Goal: Transaction & Acquisition: Download file/media

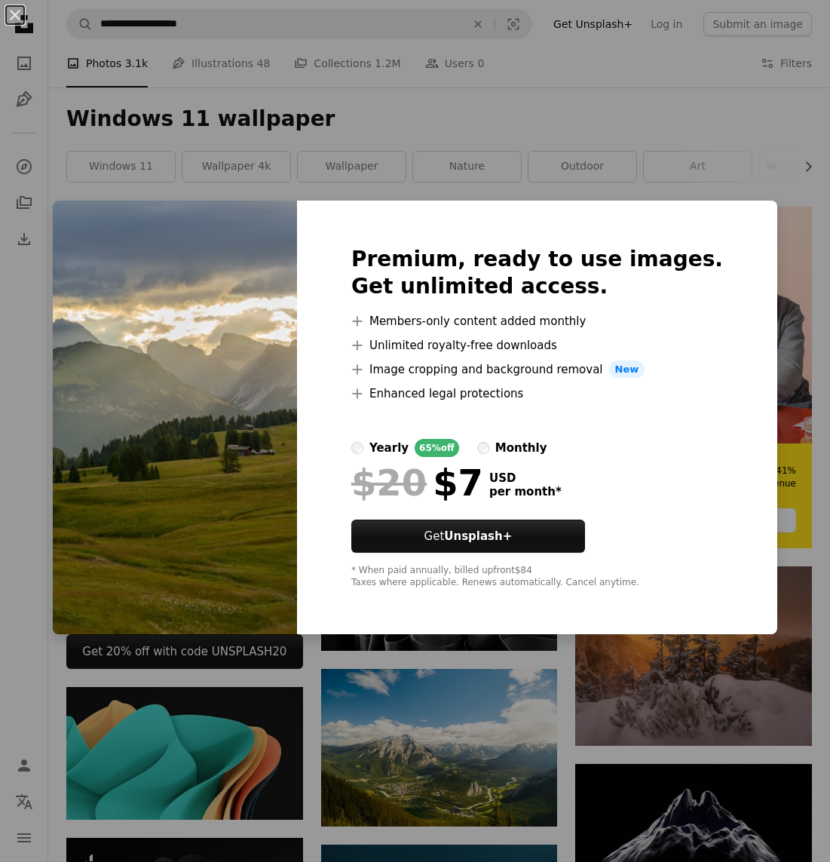
scroll to position [3956, 0]
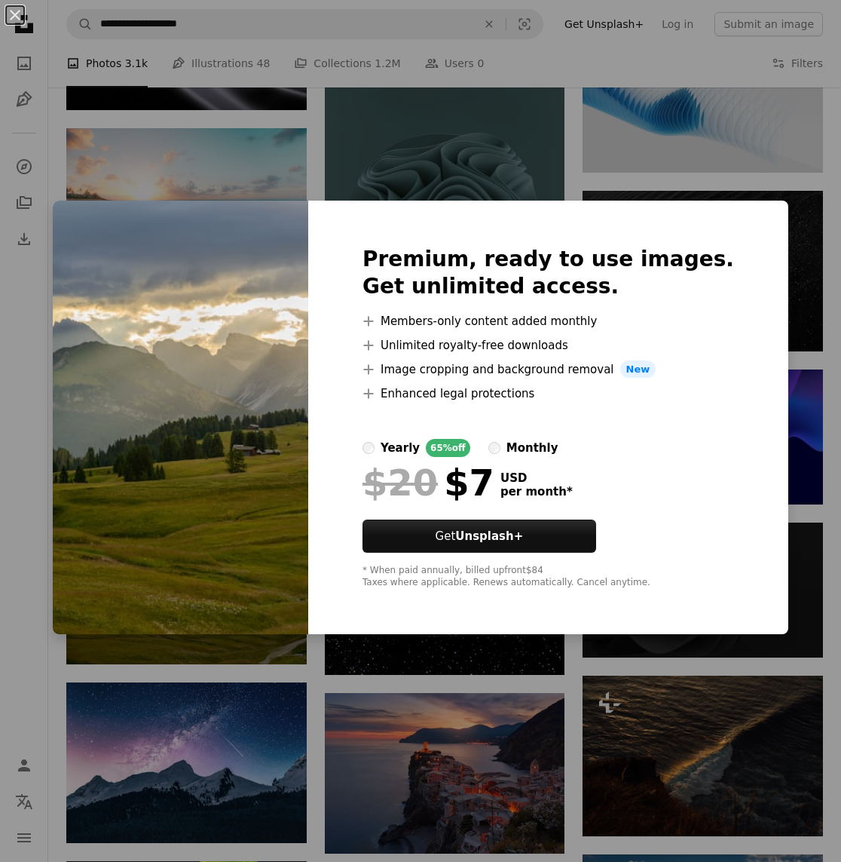
click at [13, 559] on div "An X shape Premium, ready to use images. Get unlimited access. A plus sign Memb…" at bounding box center [420, 431] width 841 height 862
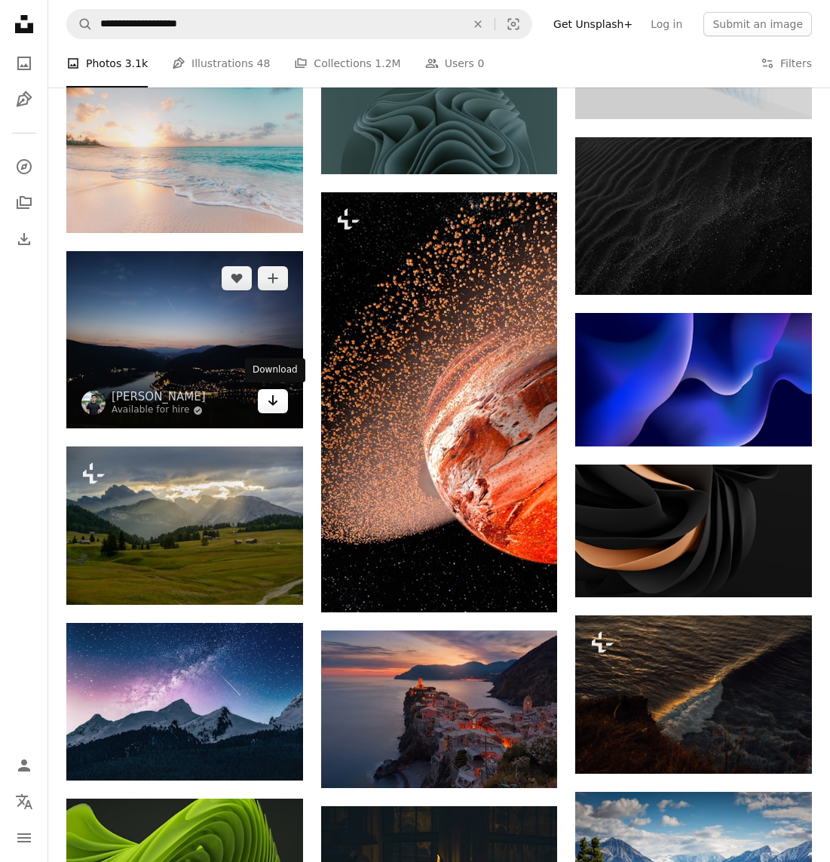
click at [270, 397] on icon "Arrow pointing down" at bounding box center [273, 400] width 12 height 18
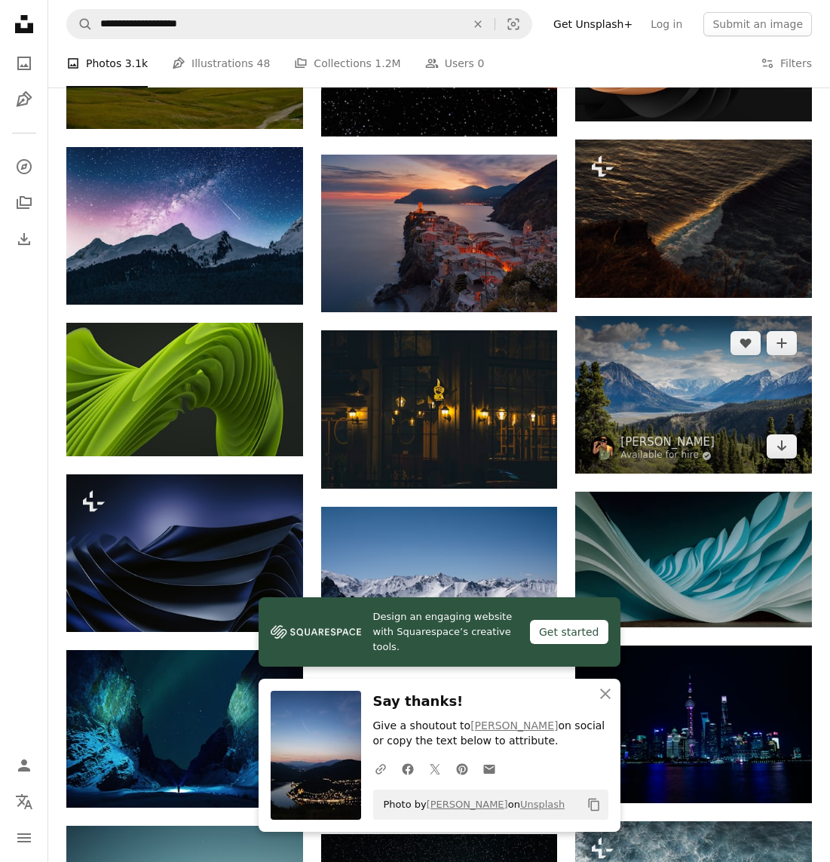
scroll to position [4484, 0]
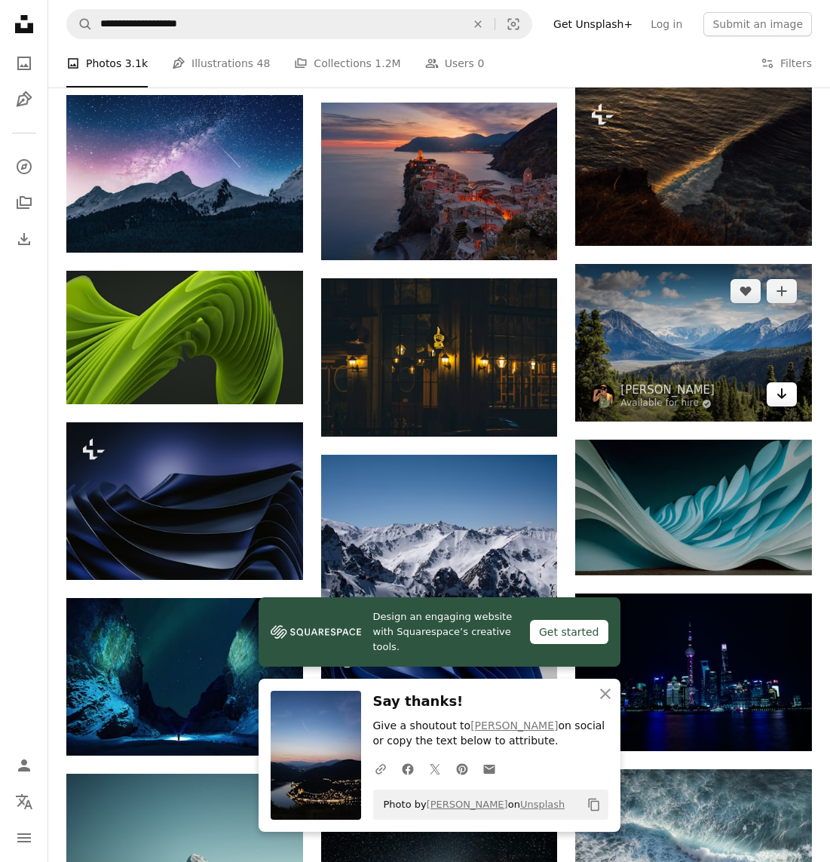
click at [785, 397] on icon "Arrow pointing down" at bounding box center [782, 394] width 12 height 18
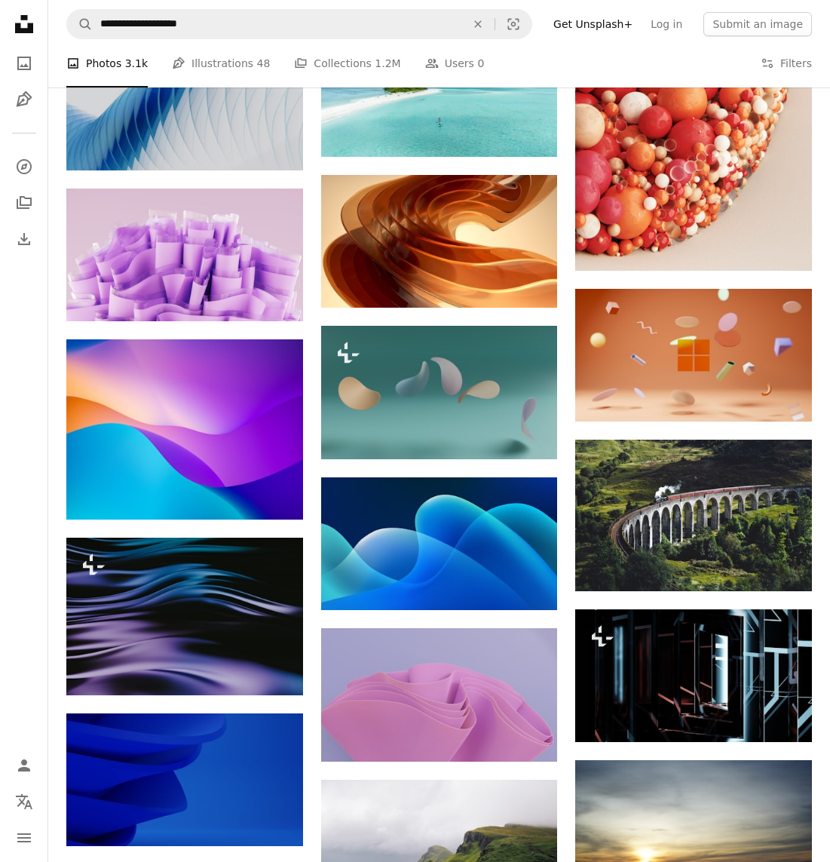
scroll to position [5917, 0]
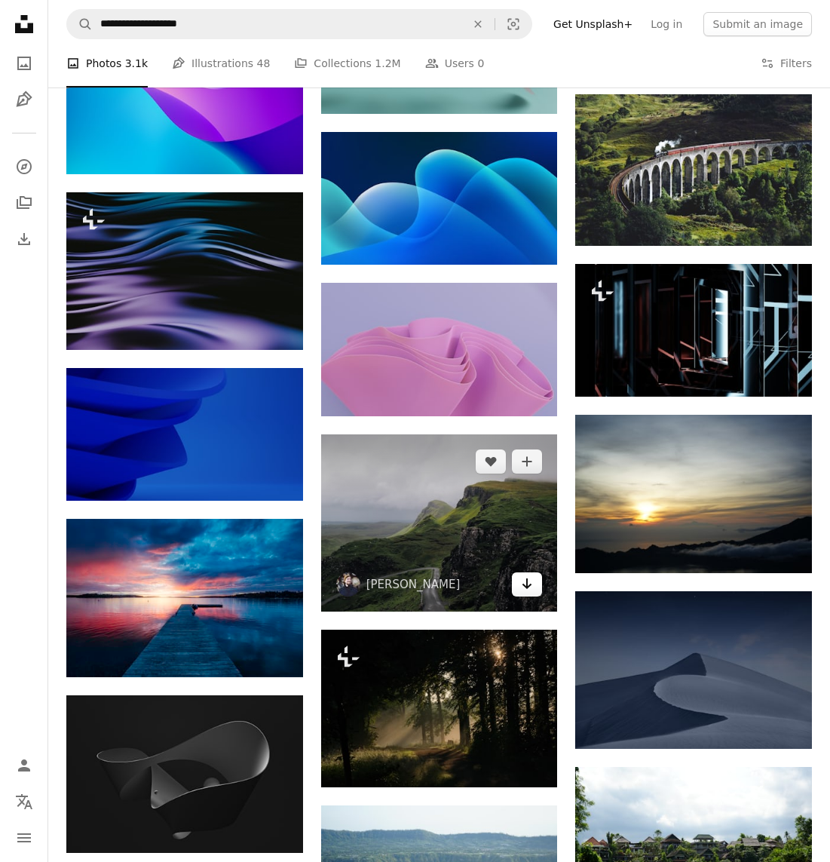
click at [532, 586] on icon "Arrow pointing down" at bounding box center [527, 584] width 12 height 18
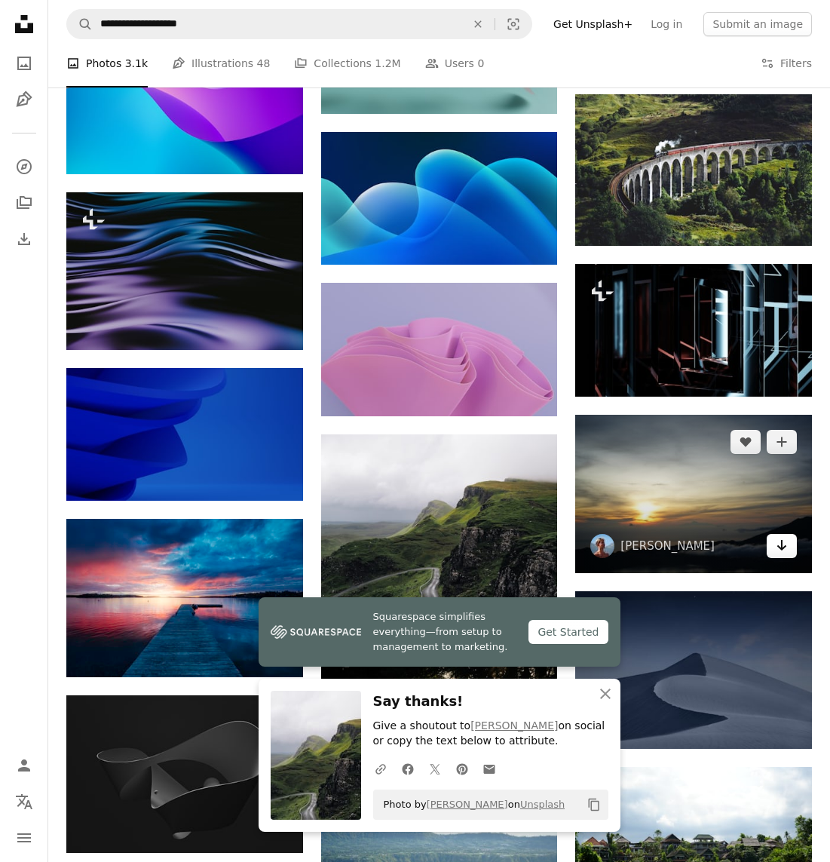
click at [789, 549] on link "Arrow pointing down" at bounding box center [782, 546] width 30 height 24
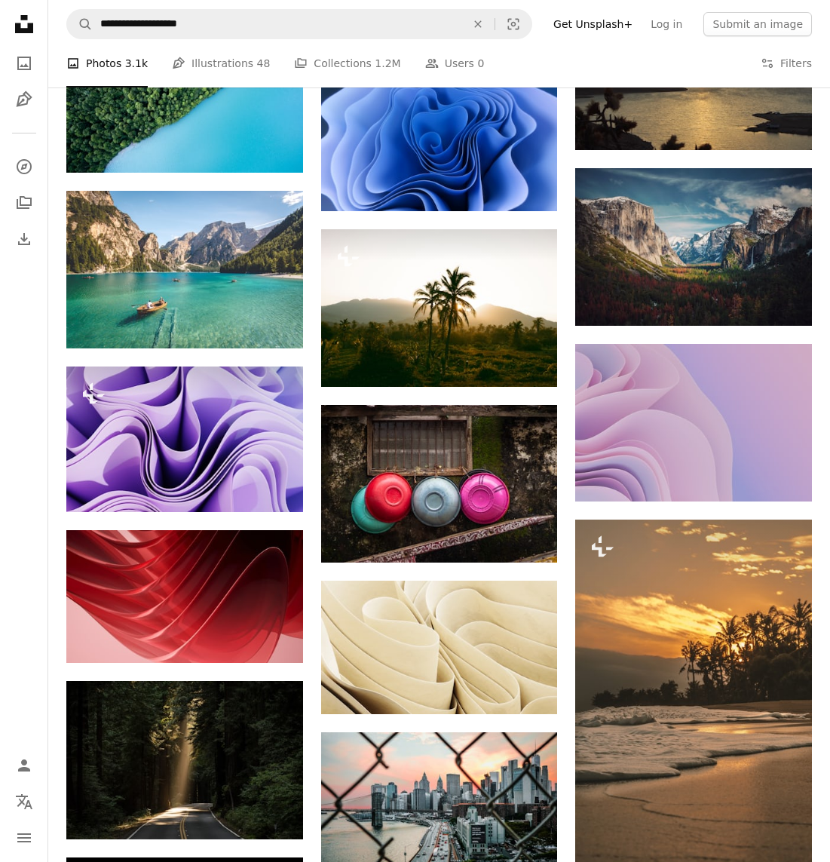
scroll to position [8028, 0]
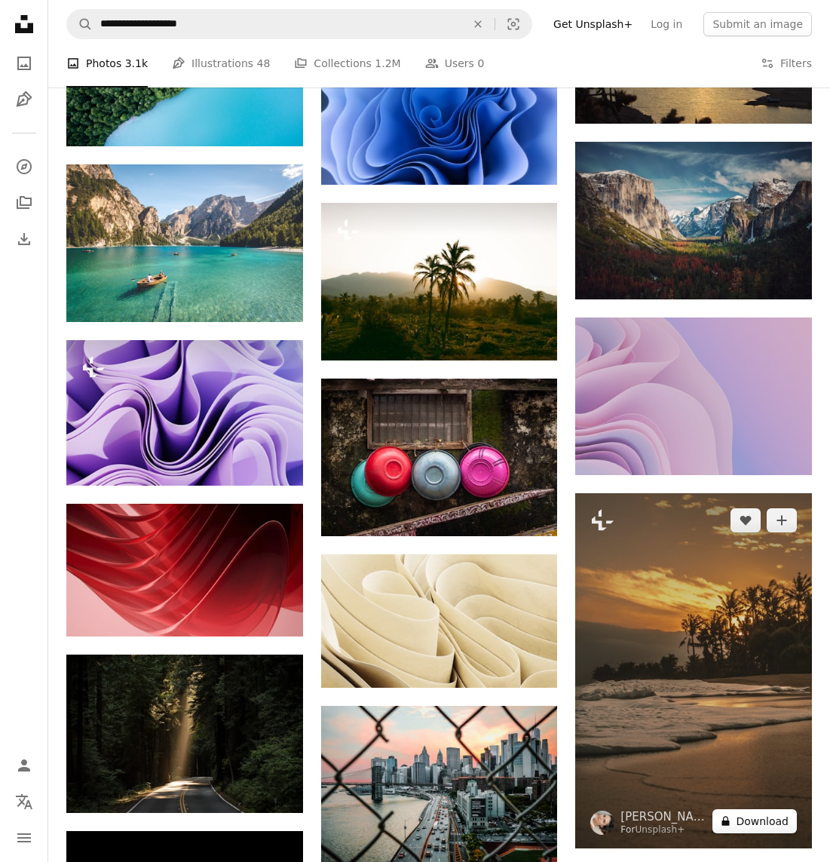
click at [757, 816] on button "A lock Download" at bounding box center [755, 821] width 84 height 24
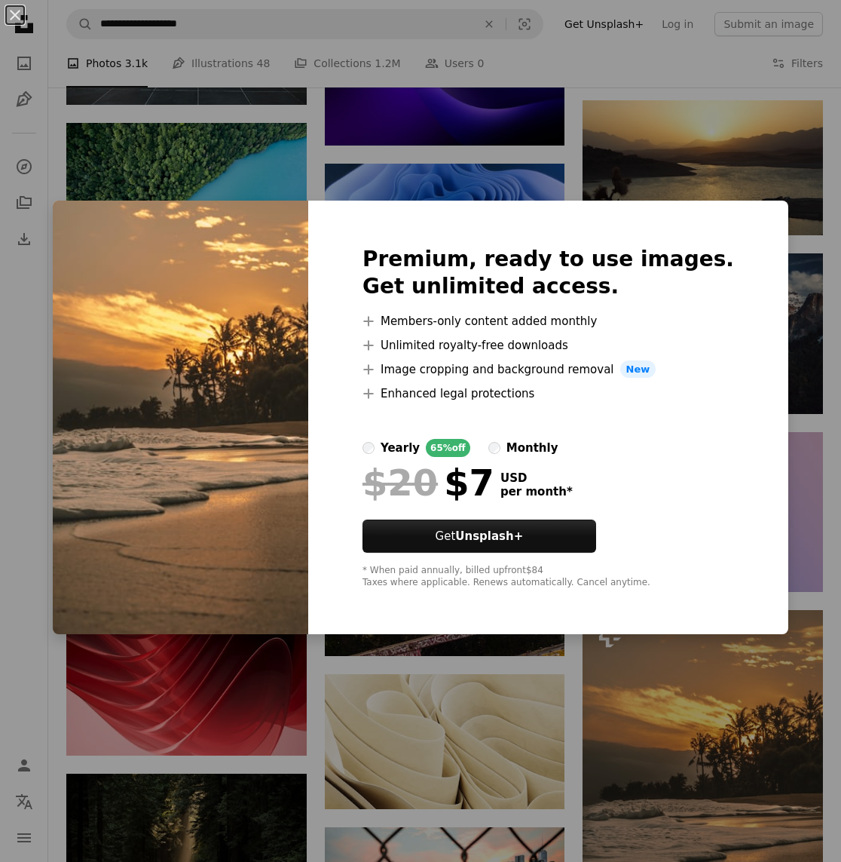
click at [792, 415] on div "An X shape Premium, ready to use images. Get unlimited access. A plus sign Memb…" at bounding box center [420, 431] width 841 height 862
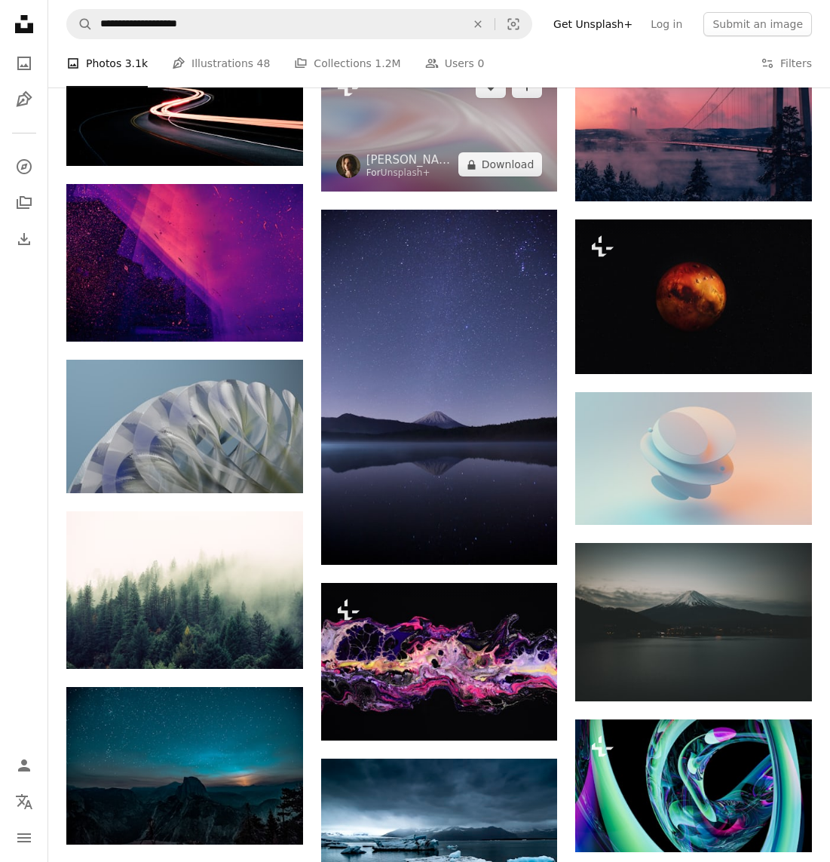
scroll to position [8858, 0]
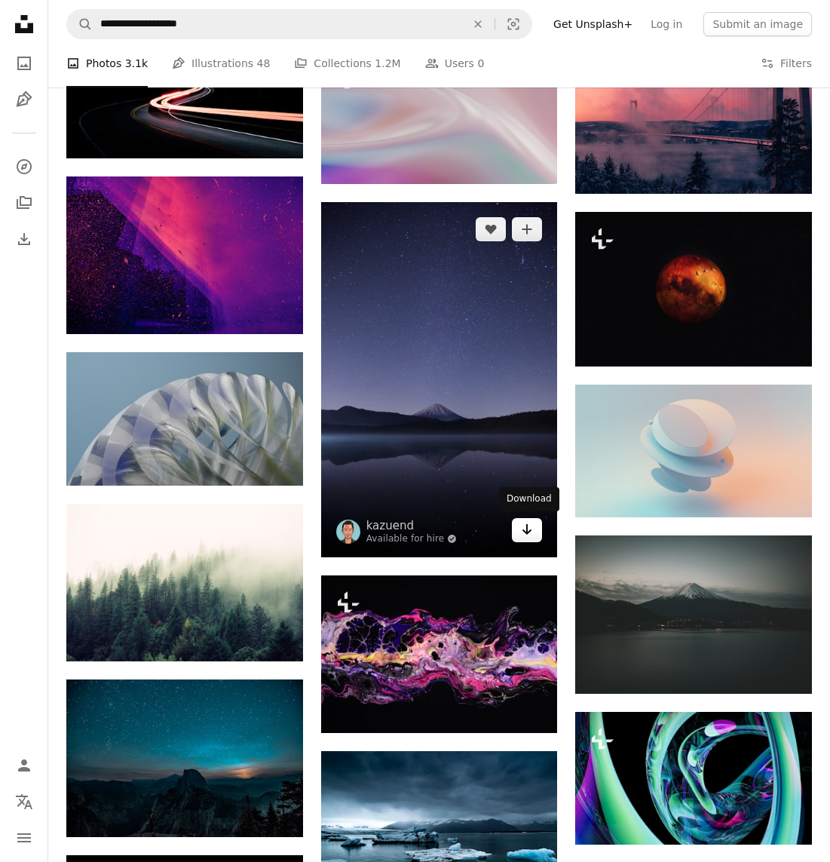
click at [522, 528] on icon "Arrow pointing down" at bounding box center [527, 529] width 12 height 18
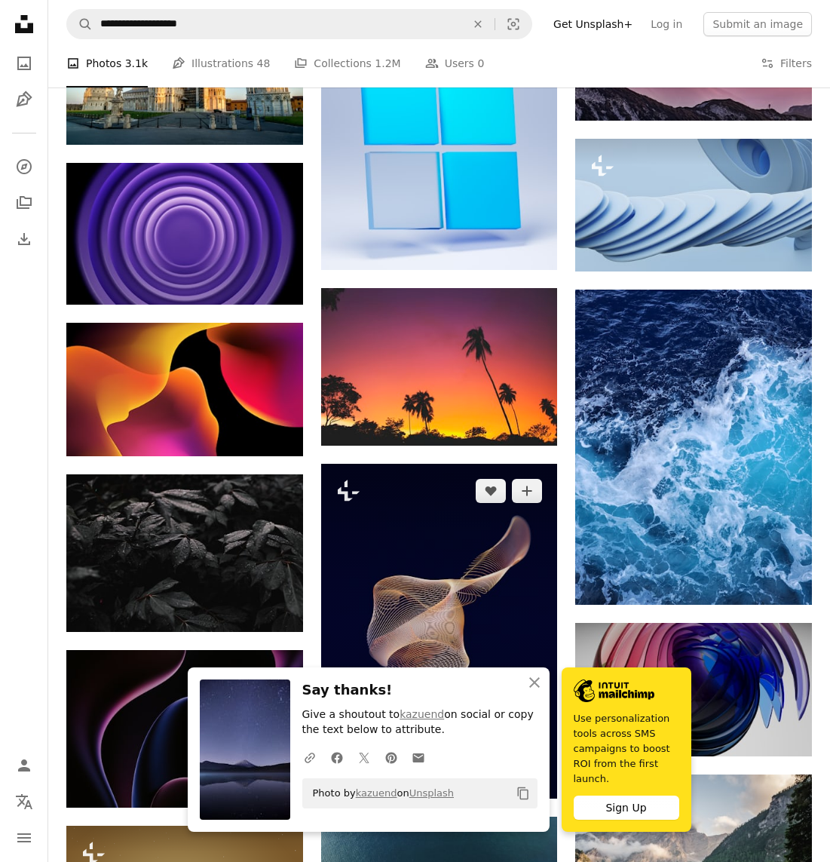
scroll to position [10291, 0]
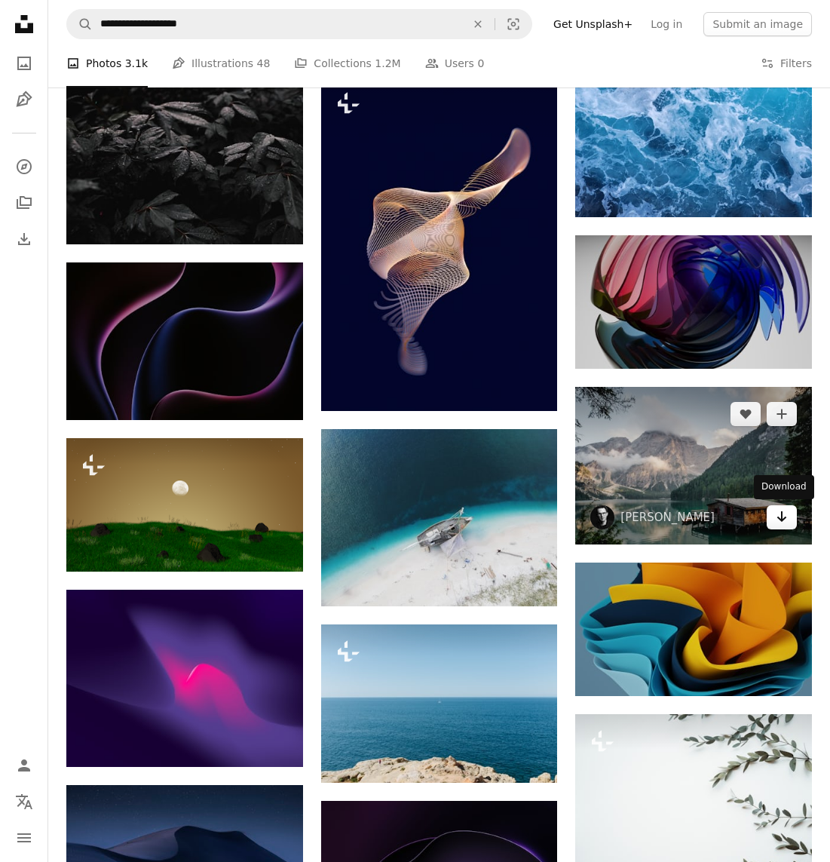
click at [774, 517] on link "Arrow pointing down" at bounding box center [782, 517] width 30 height 24
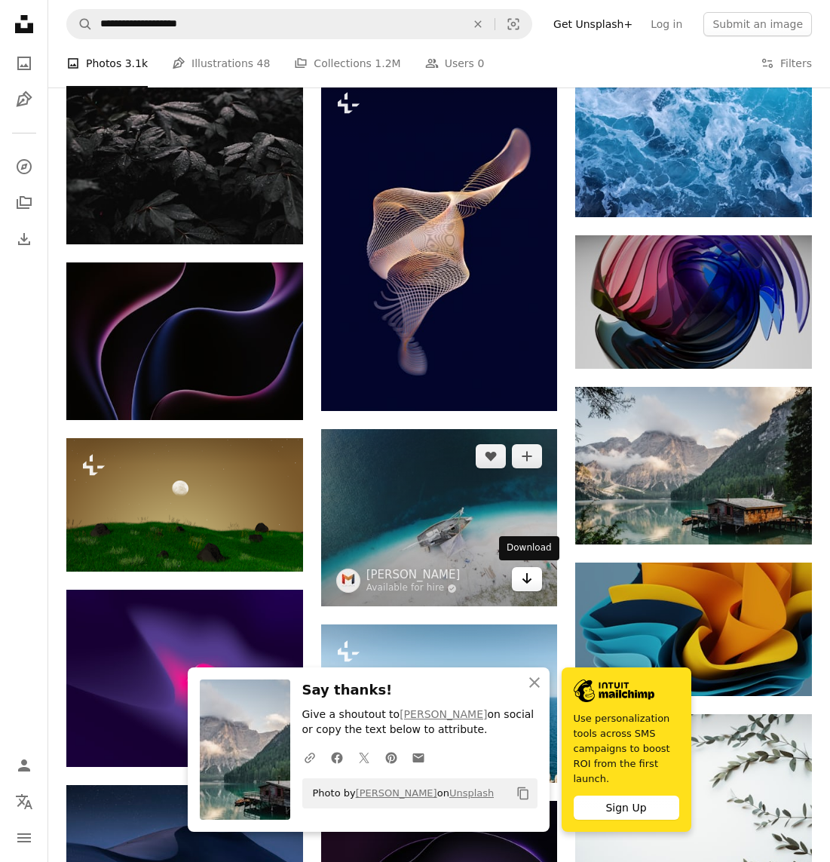
click at [529, 579] on icon "Arrow pointing down" at bounding box center [527, 578] width 12 height 18
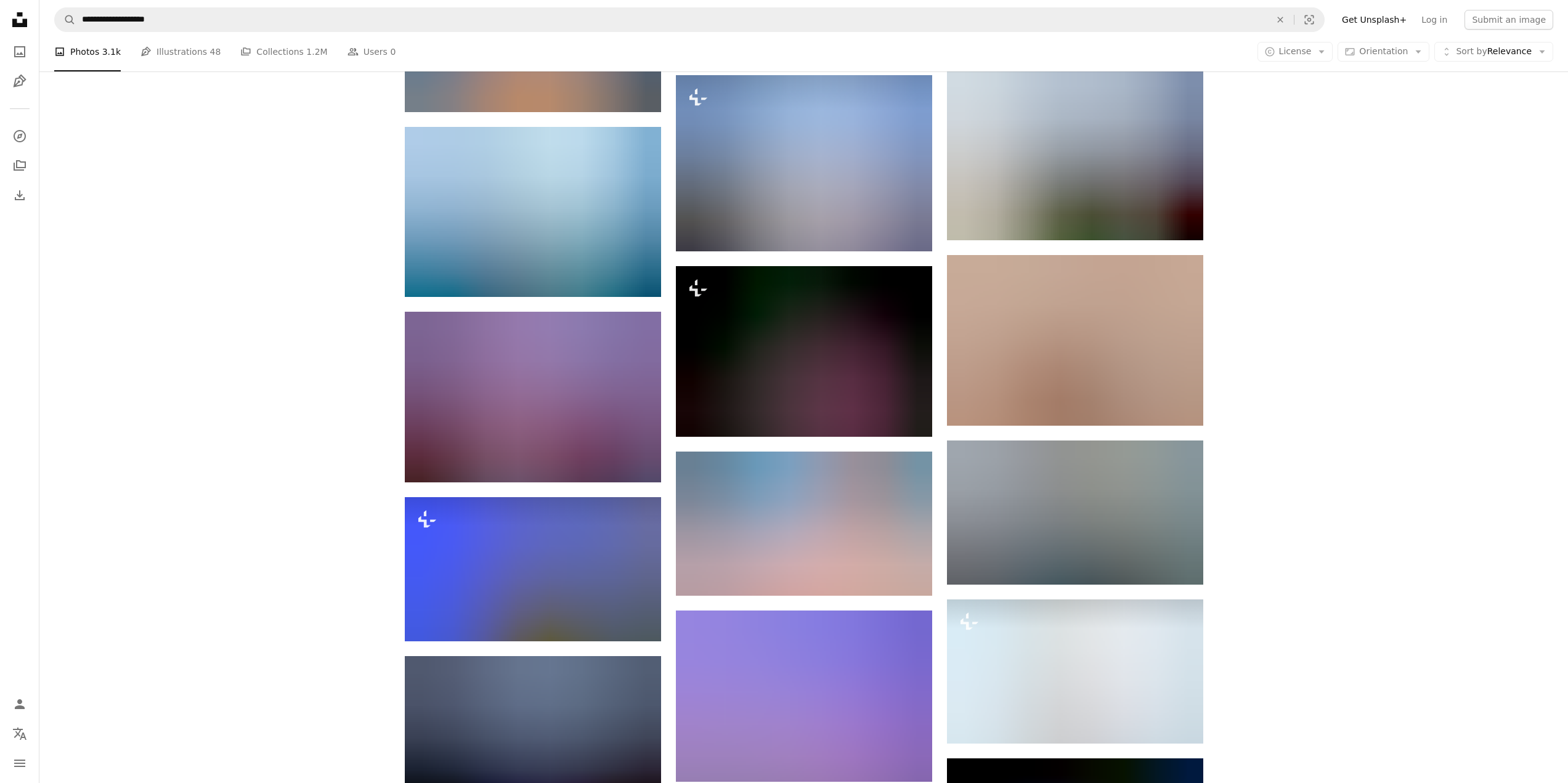
scroll to position [12177, 0]
